Goal: Communication & Community: Ask a question

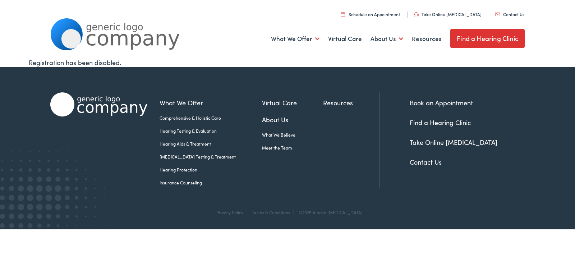
click at [495, 11] on link "Contact Us" at bounding box center [509, 14] width 29 height 6
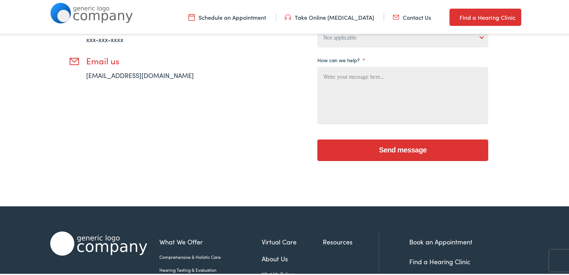
scroll to position [240, 0]
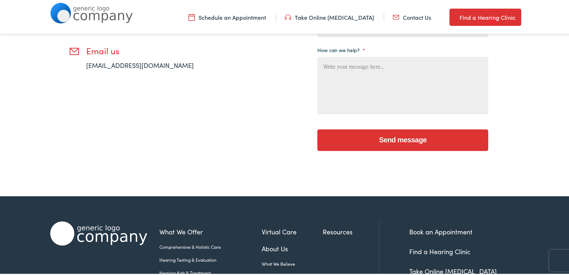
click at [414, 70] on textarea "How can we help? *" at bounding box center [403, 83] width 171 height 57
paste textarea "Beloved Website Owner, In [DATE] digital world, the right app can set your busi…"
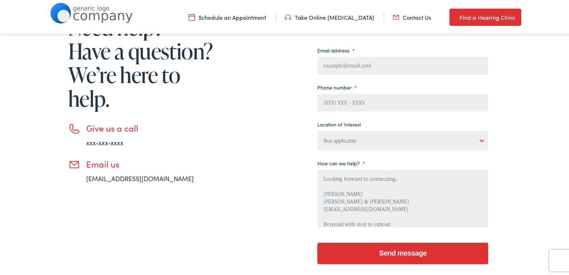
scroll to position [120, 0]
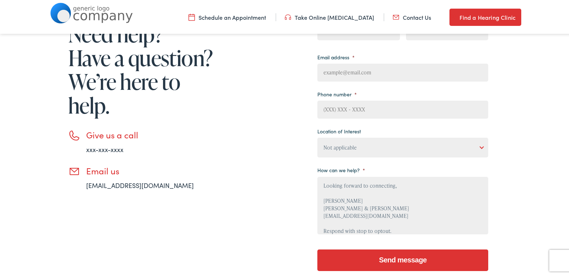
type textarea "Beloved Website Owner, In [DATE] digital world, the right app can set your busi…"
click at [403, 153] on select "Not applicable [PERSON_NAME] [MEDICAL_DATA], Seguin Estes [MEDICAL_DATA], San […" at bounding box center [403, 146] width 171 height 20
select select "[PERSON_NAME] [MEDICAL_DATA], Seguin"
click at [318, 136] on select "Not applicable [PERSON_NAME] [MEDICAL_DATA], Seguin Estes [MEDICAL_DATA], San […" at bounding box center [403, 146] width 171 height 20
click at [387, 102] on input "Phone number *" at bounding box center [403, 108] width 171 height 18
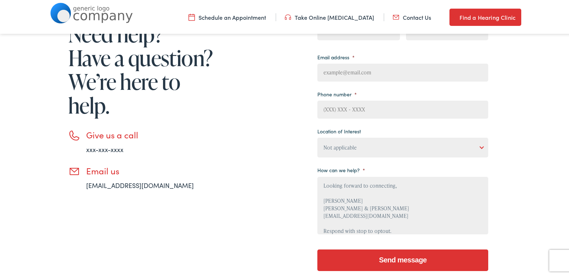
type input "8149805065"
type input "[PERSON_NAME]"
type input "[EMAIL_ADDRESS][DOMAIN_NAME]"
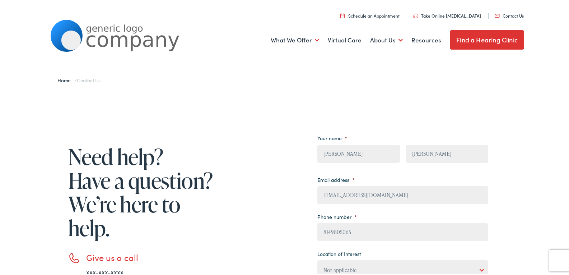
scroll to position [322, 0]
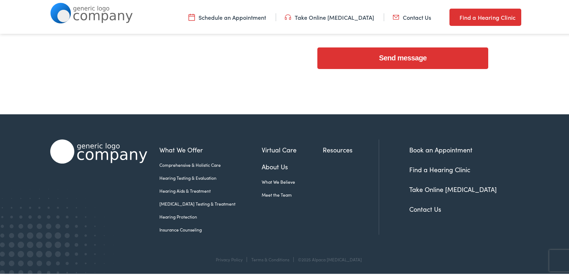
click at [408, 51] on input "Send message" at bounding box center [403, 57] width 171 height 22
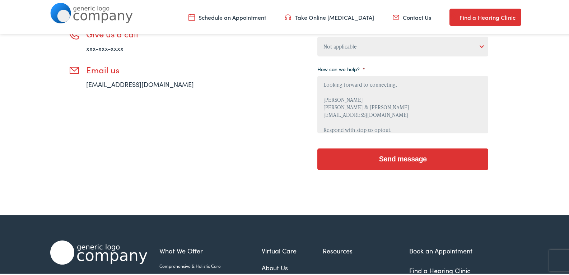
scroll to position [202, 0]
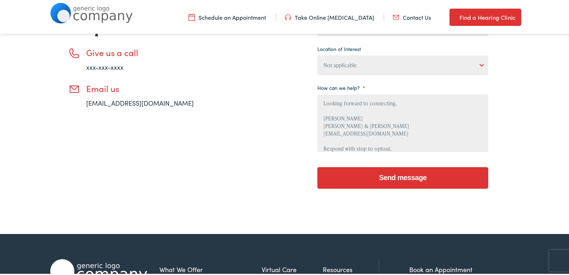
click at [364, 177] on input "Send message" at bounding box center [403, 177] width 171 height 22
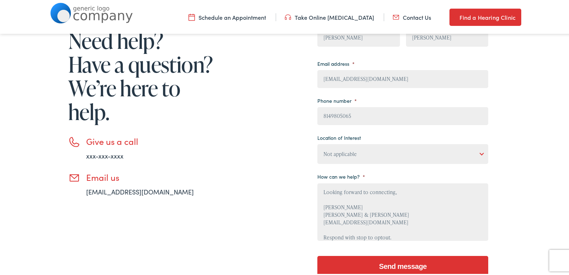
scroll to position [120, 0]
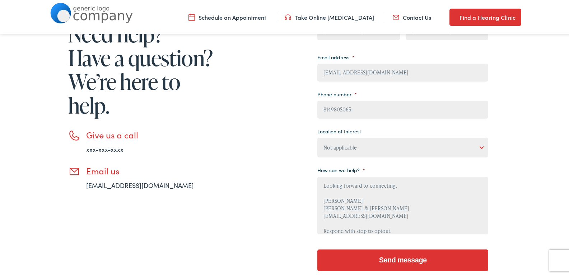
click at [433, 256] on input "Send message" at bounding box center [403, 259] width 171 height 22
